Goal: Task Accomplishment & Management: Manage account settings

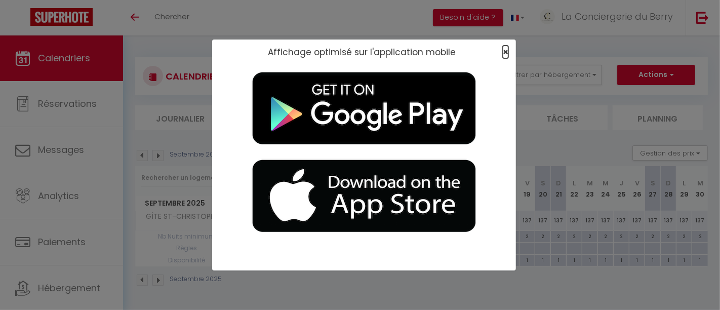
click at [508, 51] on span "×" at bounding box center [506, 52] width 6 height 13
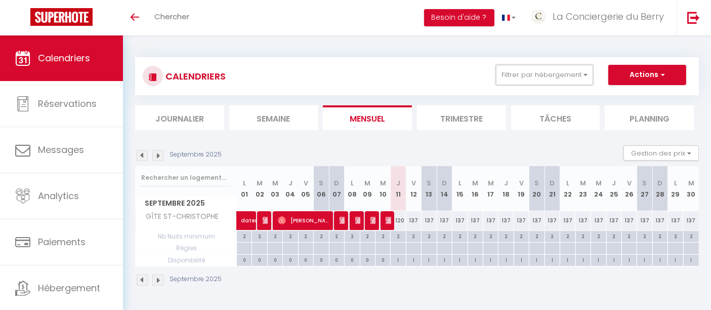
drag, startPoint x: 535, startPoint y: 76, endPoint x: 537, endPoint y: 92, distance: 15.8
click at [536, 76] on button "Filtrer par hébergement" at bounding box center [544, 75] width 97 height 20
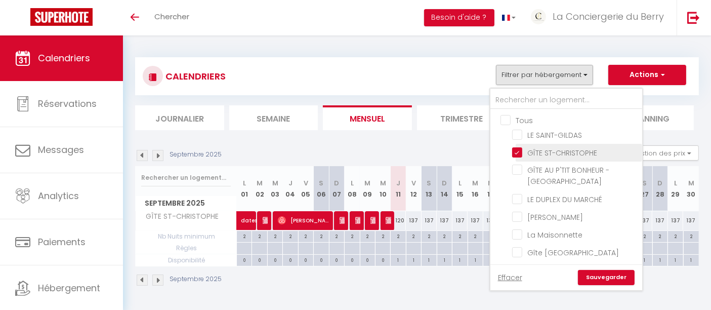
click at [523, 153] on input "GÎTE ST-CHRISTOPHE" at bounding box center [575, 152] width 127 height 10
checkbox input "false"
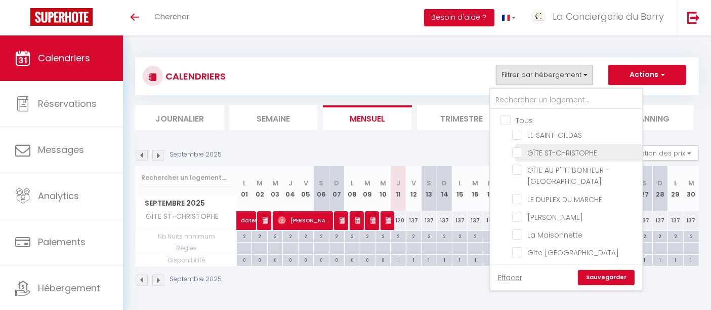
checkbox input "false"
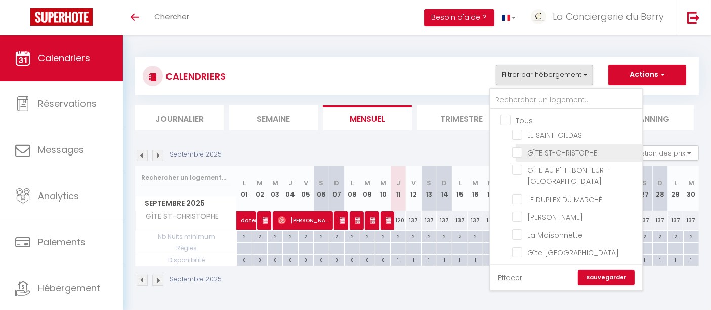
checkbox input "false"
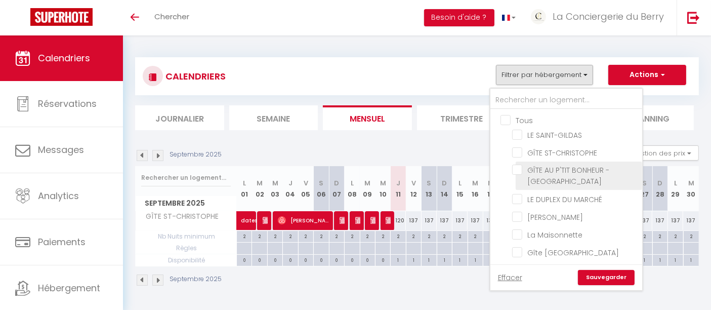
click at [521, 168] on input "GÎTE AU P'TIT BONHEUR - [GEOGRAPHIC_DATA]" at bounding box center [575, 170] width 127 height 10
checkbox input "true"
checkbox input "false"
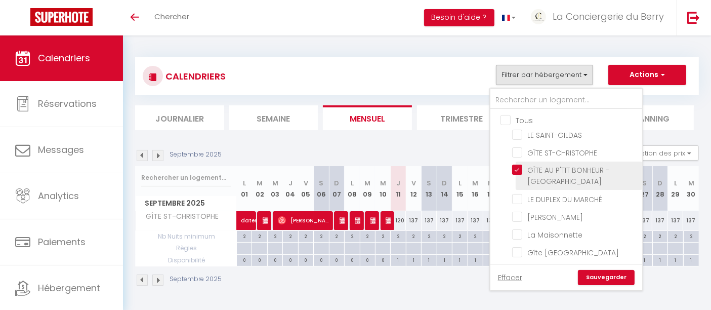
checkbox input "false"
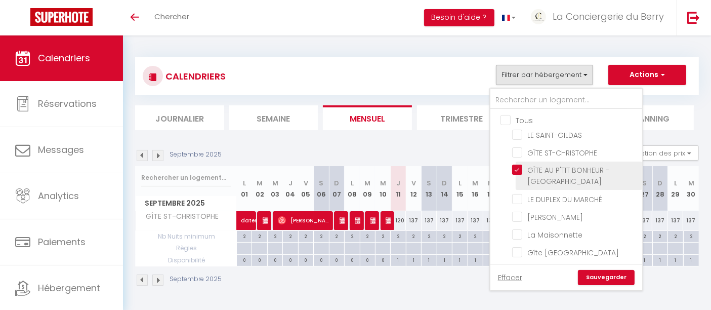
checkbox input "false"
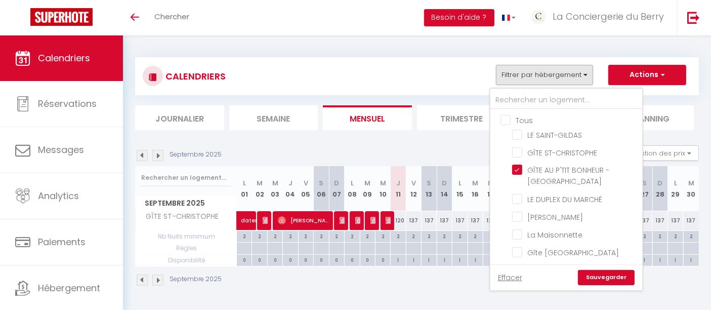
click at [599, 276] on link "Sauvegarder" at bounding box center [606, 277] width 57 height 15
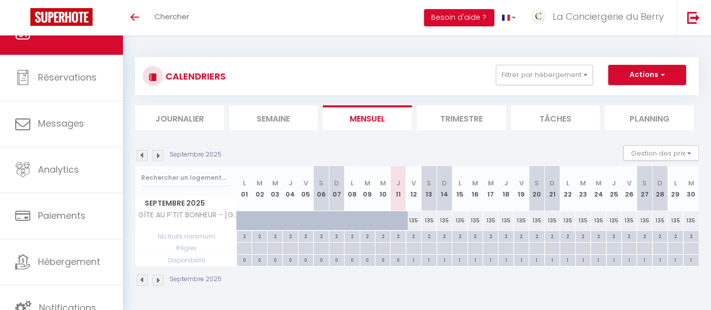
click at [141, 156] on img at bounding box center [142, 155] width 11 height 11
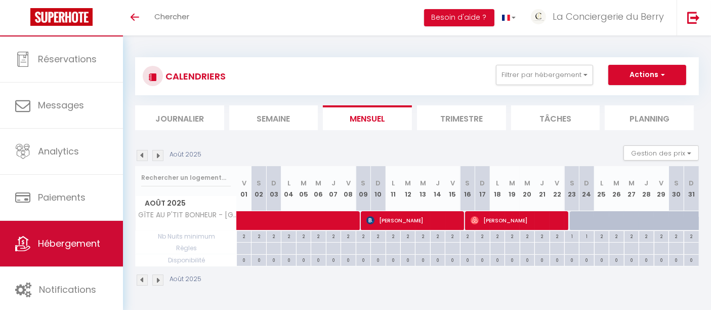
click at [65, 251] on link "Hébergement" at bounding box center [61, 244] width 123 height 46
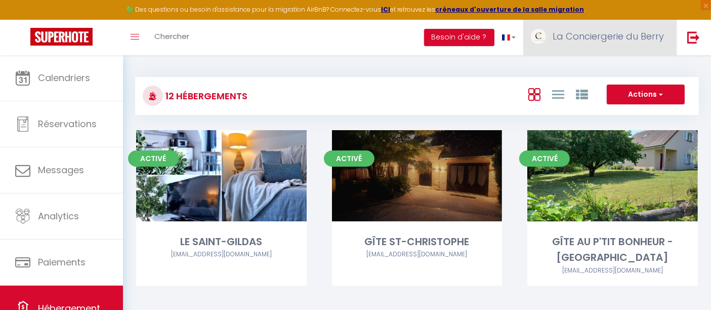
click at [616, 30] on span "La Conciergerie du Berry" at bounding box center [608, 36] width 111 height 13
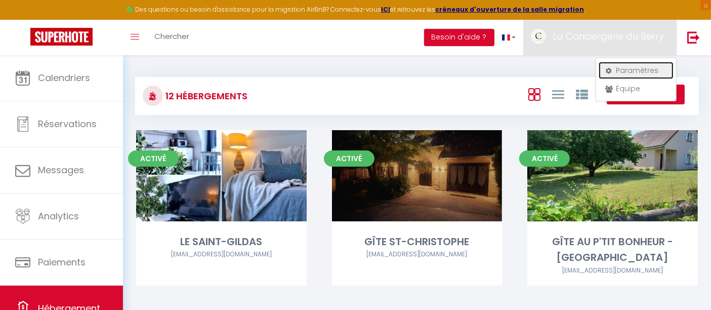
click at [619, 67] on link "Paramètres" at bounding box center [636, 70] width 75 height 17
select select "fr"
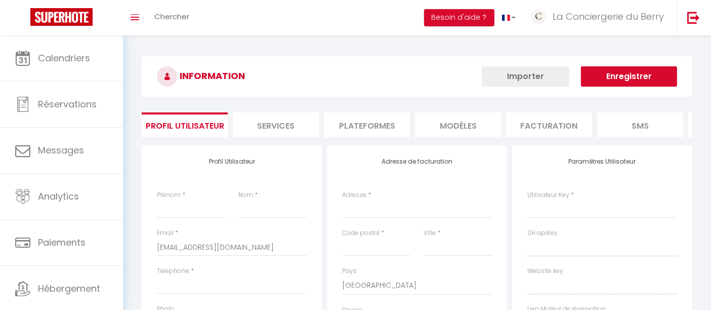
type input "La Conciergerie du Berry"
type input "SAS"
type input "0638679924"
type input "[STREET_ADDRESS][PERSON_NAME]"
type input "36000"
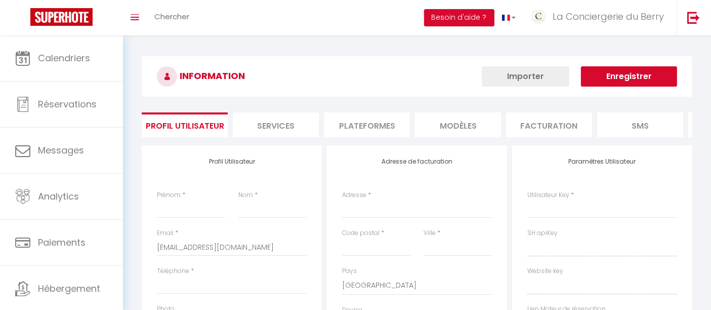
type input "Châteauroux"
select select "28"
type input "vZ94a1bjbptpzqrOCyEkg08XT"
type input "4MnNO3kndHIdM2OnGcRJrRQPG"
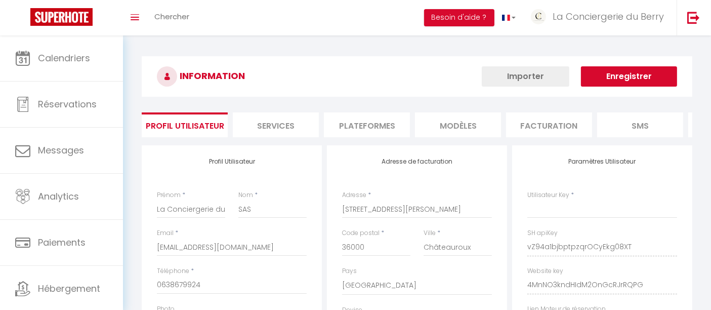
type input "vZ94a1bjbptpzqrOCyEkg08XT"
type input "4MnNO3kndHIdM2OnGcRJrRQPG"
type input "[URL][DOMAIN_NAME]"
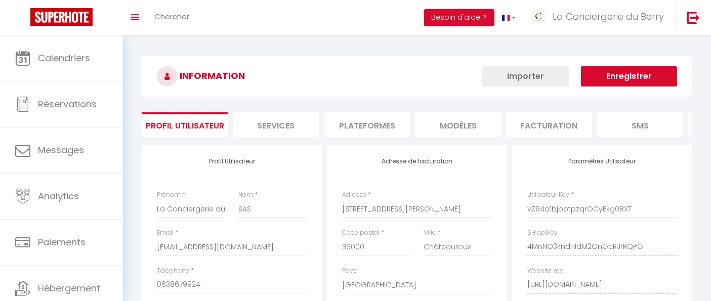
select select "fr"
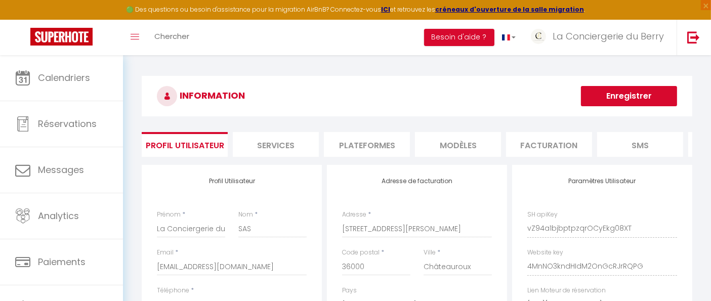
click at [373, 154] on li "Plateformes" at bounding box center [367, 144] width 86 height 25
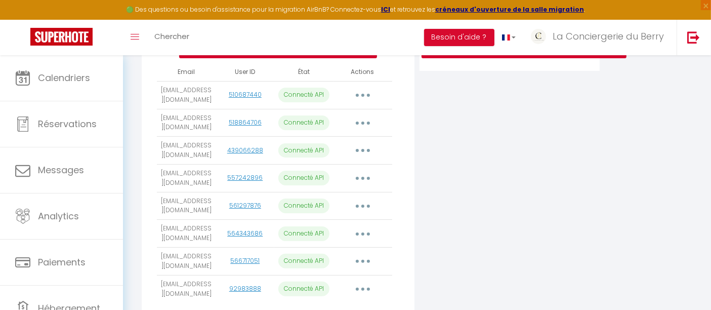
scroll to position [337, 0]
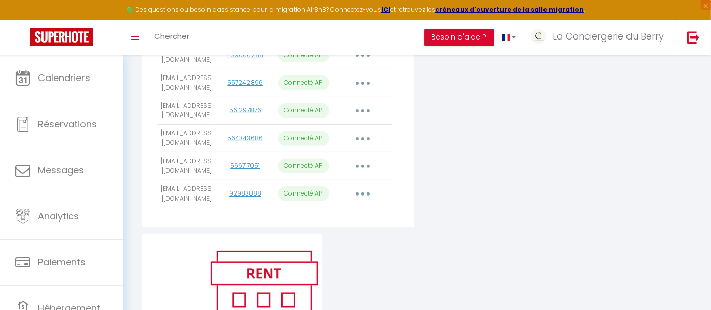
click at [362, 202] on button "button" at bounding box center [363, 194] width 28 height 16
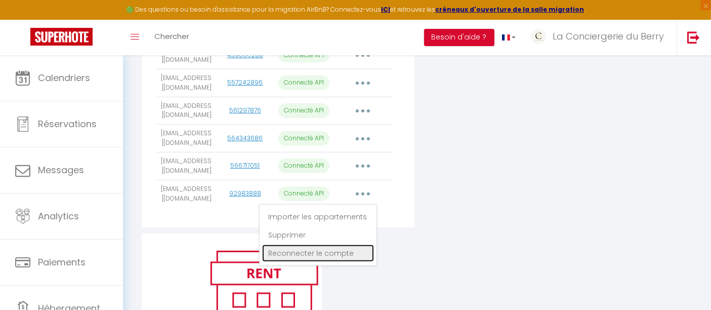
click at [335, 262] on link "Reconnecter le compte" at bounding box center [318, 253] width 112 height 17
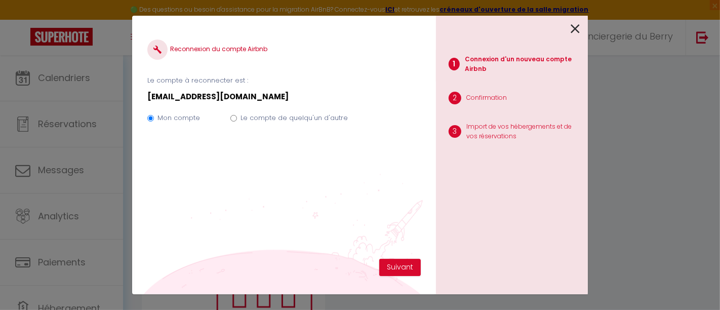
click at [234, 117] on input "Le compte de quelqu'un d'autre" at bounding box center [233, 118] width 7 height 7
radio input "true"
radio input "false"
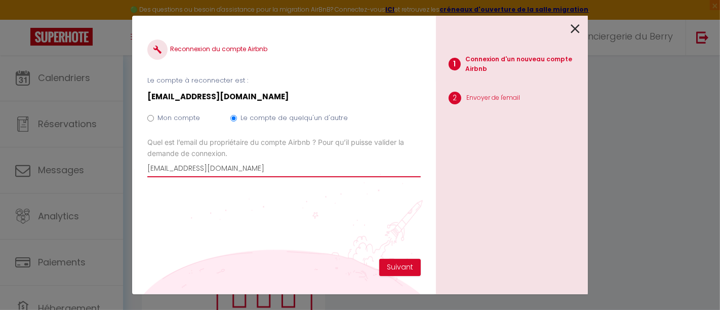
click at [268, 174] on input "[EMAIL_ADDRESS][DOMAIN_NAME]" at bounding box center [283, 168] width 273 height 18
drag, startPoint x: 286, startPoint y: 174, endPoint x: 111, endPoint y: 175, distance: 174.2
click at [111, 175] on div "Reconnexion du compte Airbnb Le compte à reconnecter est : [EMAIL_ADDRESS][DOMA…" at bounding box center [360, 155] width 720 height 310
type input "[PERSON_NAME][EMAIL_ADDRESS][DOMAIN_NAME]"
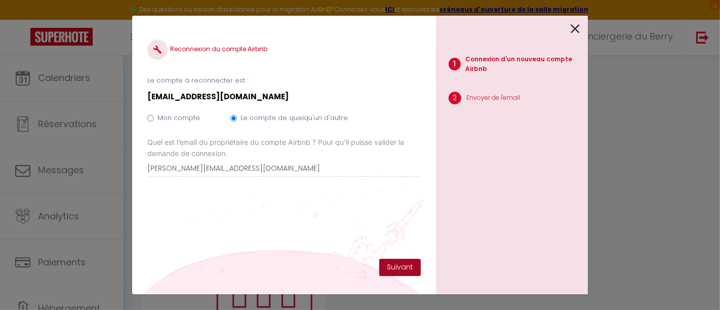
click at [407, 267] on button "Suivant" at bounding box center [400, 267] width 42 height 17
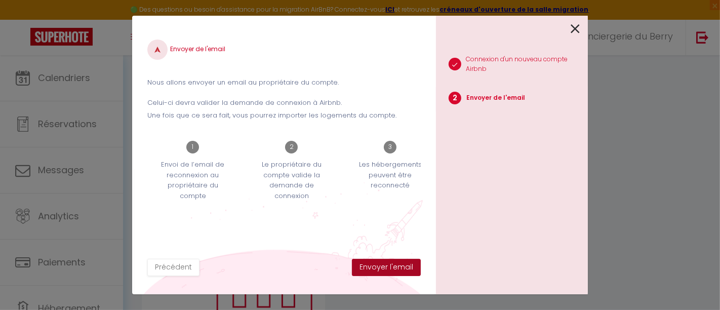
click at [407, 268] on button "Envoyer l'email" at bounding box center [386, 267] width 69 height 17
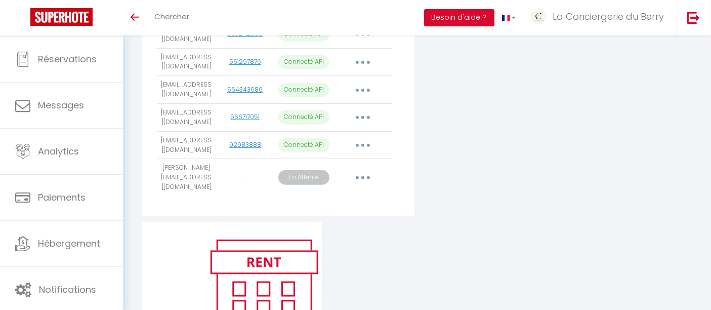
scroll to position [369, 0]
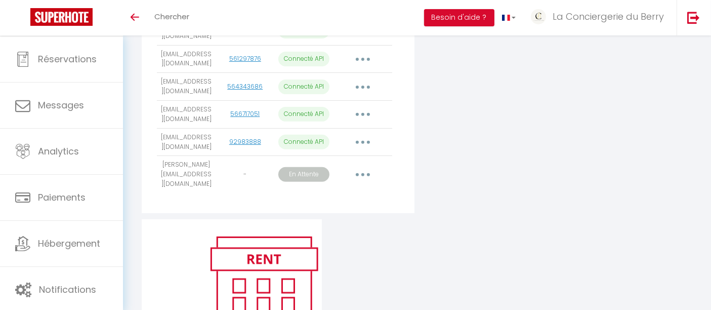
click at [361, 183] on button "button" at bounding box center [363, 175] width 28 height 16
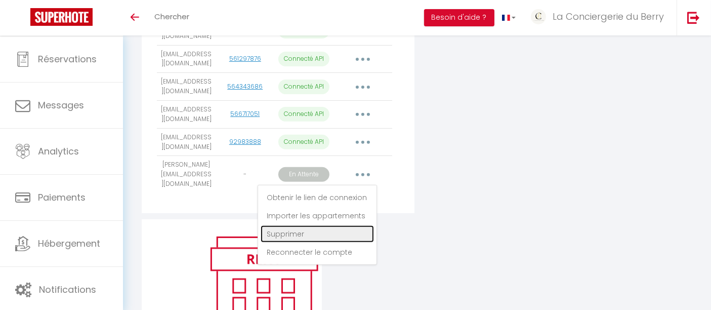
click at [324, 243] on link "Supprimer" at bounding box center [317, 233] width 113 height 17
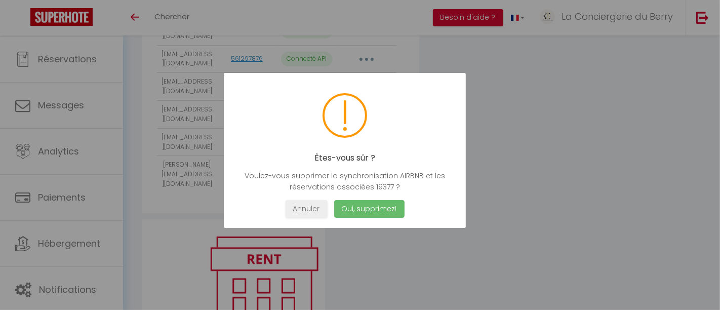
click at [366, 206] on button "Oui, supprimez!" at bounding box center [369, 209] width 70 height 18
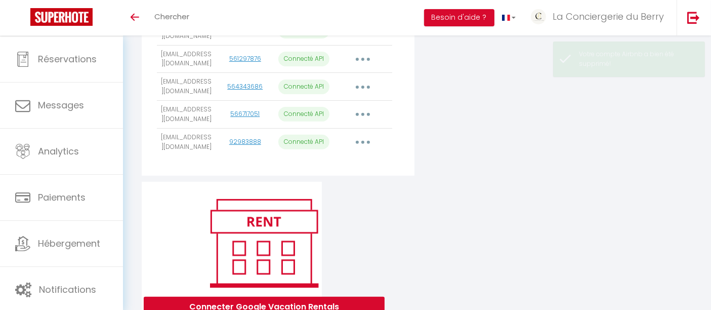
click at [368, 150] on button "button" at bounding box center [363, 142] width 28 height 16
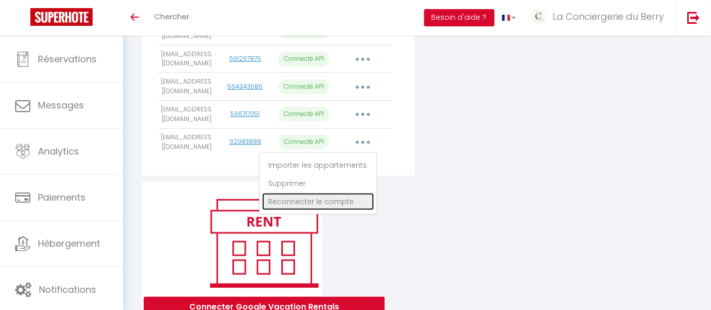
click at [328, 210] on link "Reconnecter le compte" at bounding box center [318, 201] width 112 height 17
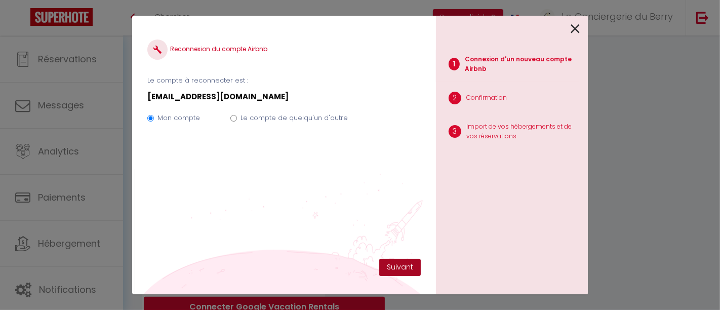
click at [387, 264] on button "Suivant" at bounding box center [400, 267] width 42 height 17
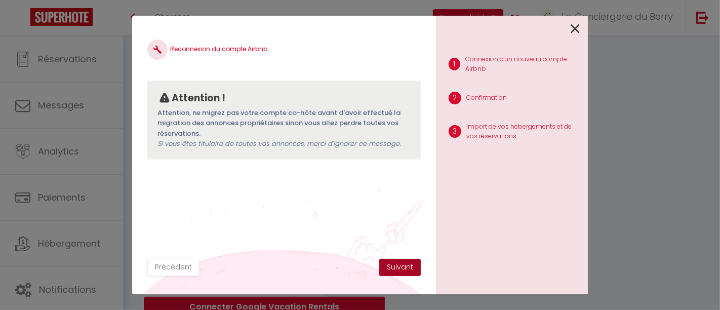
click at [387, 264] on button "Suivant" at bounding box center [400, 267] width 42 height 17
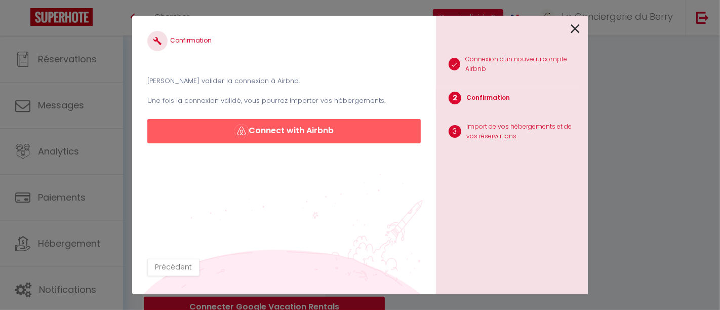
click at [576, 28] on icon at bounding box center [575, 28] width 9 height 15
